Goal: Find contact information

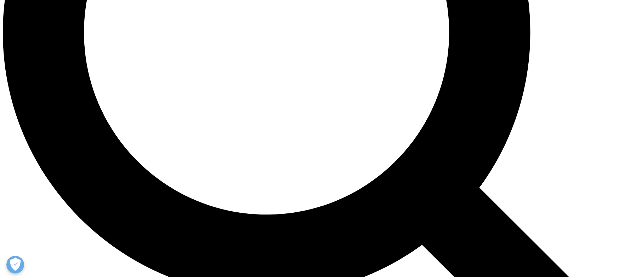
scroll to position [875, 0]
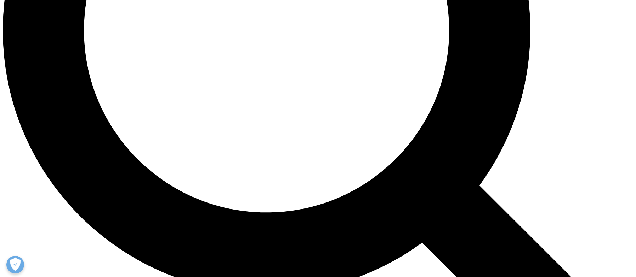
checkbox input "true"
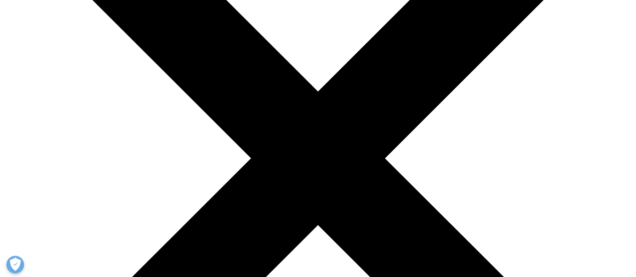
scroll to position [106, 0]
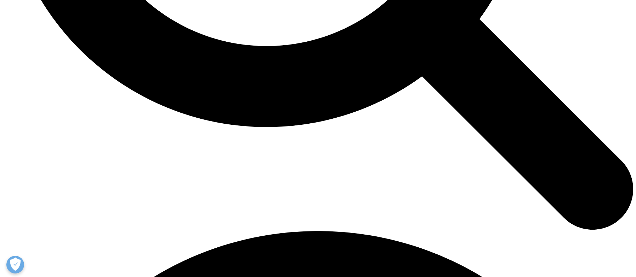
scroll to position [1028, 0]
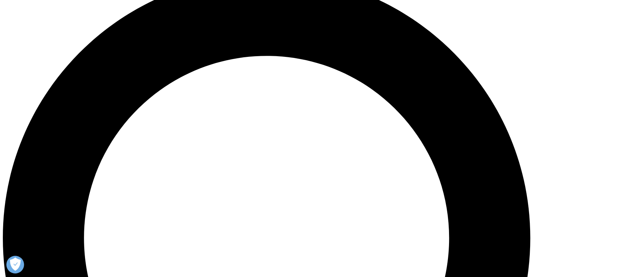
scroll to position [666, 0]
